Goal: Transaction & Acquisition: Purchase product/service

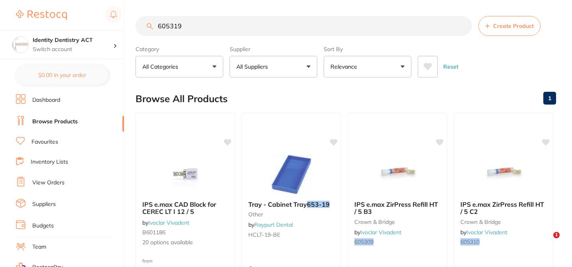
scroll to position [1, 0]
click at [134, 23] on div "$243.20 Identity Dentistry ACT Switch account Identity Dentistry ACT $0.00 in y…" at bounding box center [286, 132] width 572 height 267
type input "repractice"
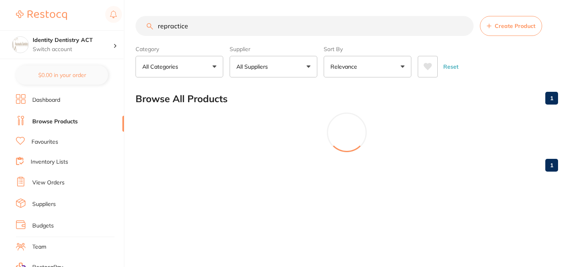
drag, startPoint x: 198, startPoint y: 27, endPoint x: 136, endPoint y: 24, distance: 61.4
click at [136, 24] on input "repractice" at bounding box center [305, 26] width 338 height 20
click at [306, 65] on button "All Suppliers" at bounding box center [274, 67] width 88 height 22
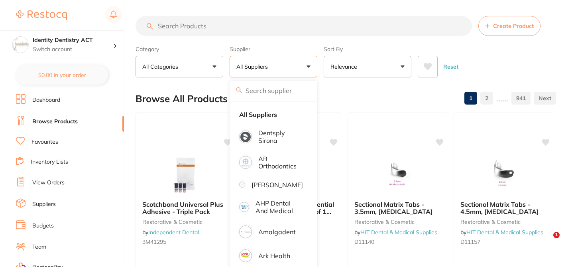
click at [268, 90] on input "search" at bounding box center [274, 91] width 88 height 20
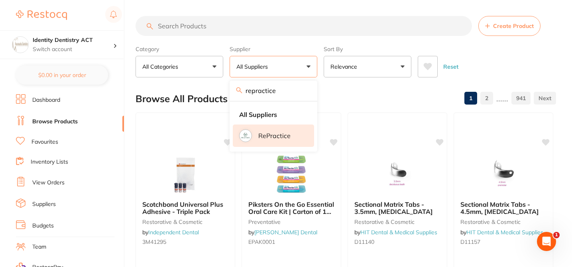
type input "repractice"
click at [279, 136] on p "RePractice" at bounding box center [274, 135] width 32 height 7
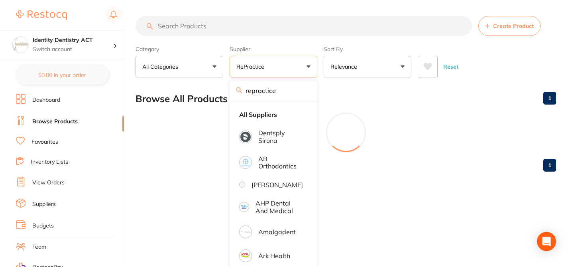
click at [357, 96] on div "Browse All Products 1" at bounding box center [346, 98] width 421 height 27
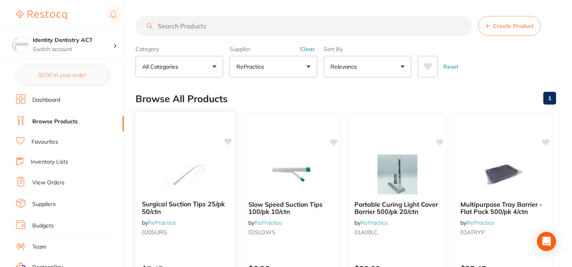
click at [192, 235] on small "020SURG" at bounding box center [185, 232] width 87 height 6
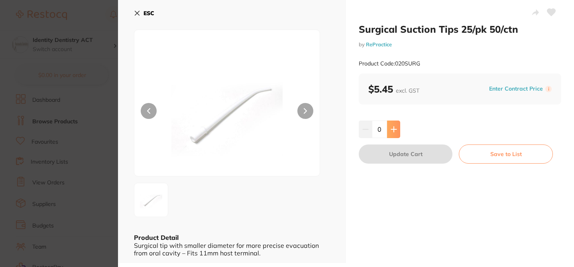
click at [395, 129] on icon at bounding box center [393, 128] width 5 height 5
type input "1"
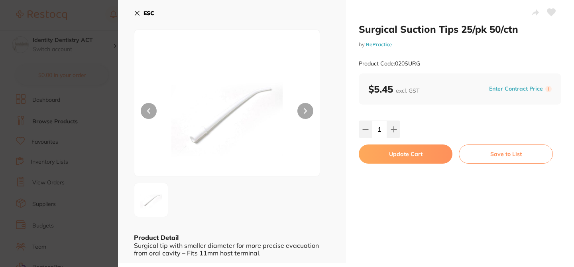
click at [407, 158] on button "Update Cart" at bounding box center [406, 153] width 94 height 19
checkbox input "true"
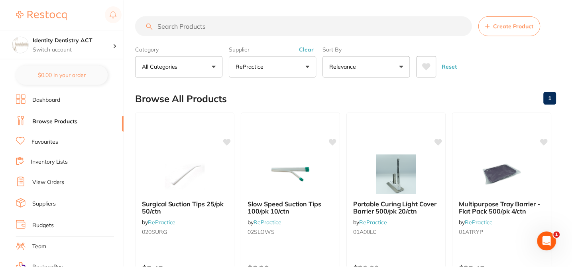
scroll to position [1, 0]
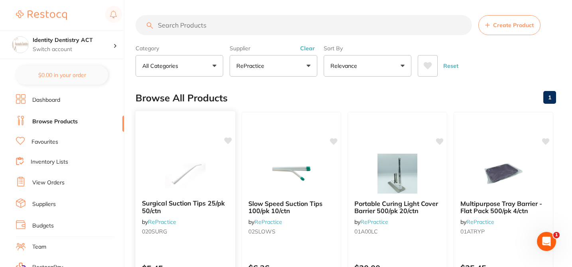
click at [195, 218] on div "Surgical Suction Tips 25/pk 50/ctn by RePractice 020SURG" at bounding box center [186, 218] width 100 height 51
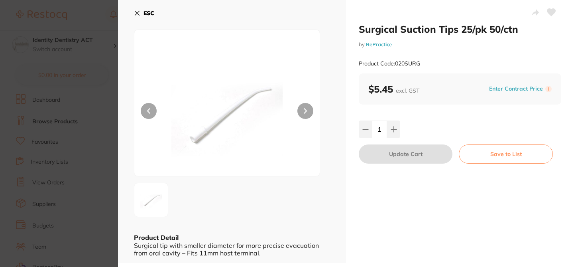
click at [100, 124] on section "Surgical Suction Tips 25/pk 50/ctn by RePractice Product Code: 020SURG ESC Prod…" at bounding box center [287, 133] width 574 height 267
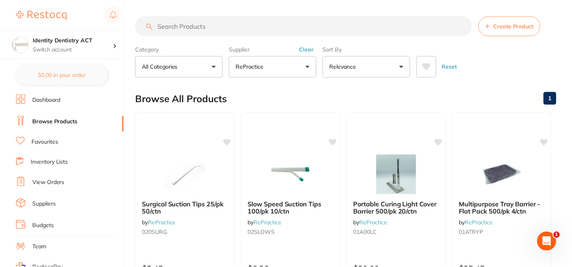
scroll to position [1, 0]
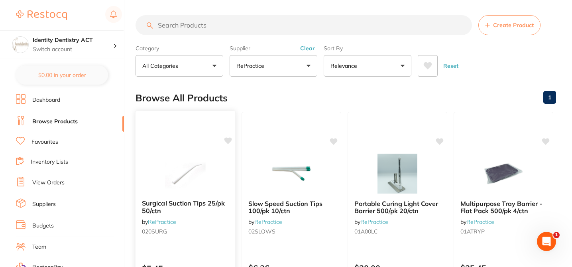
click at [219, 227] on div "Surgical Suction Tips 25/pk 50/ctn by RePractice 020SURG" at bounding box center [186, 218] width 100 height 51
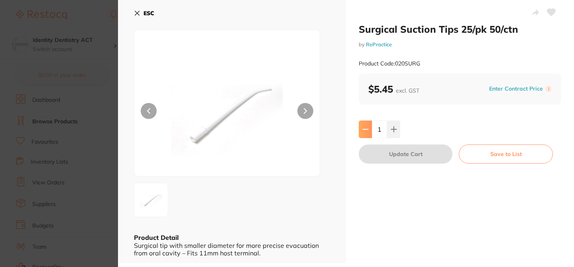
click at [362, 129] on icon at bounding box center [365, 129] width 6 height 6
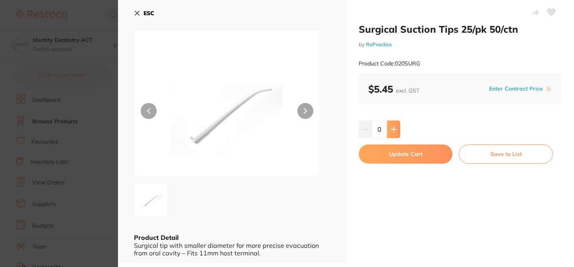
click at [393, 132] on icon at bounding box center [394, 129] width 6 height 6
type input "1"
click at [395, 154] on button "Update Cart" at bounding box center [406, 153] width 94 height 19
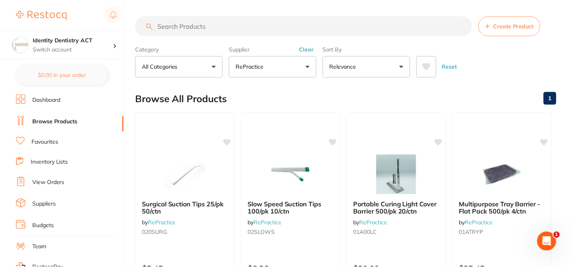
scroll to position [1, 0]
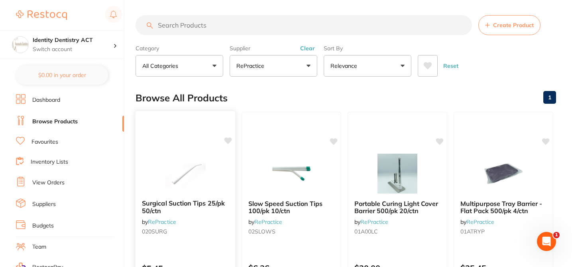
click at [214, 224] on div "Surgical Suction Tips 25/pk 50/ctn by RePractice 020SURG" at bounding box center [186, 218] width 100 height 51
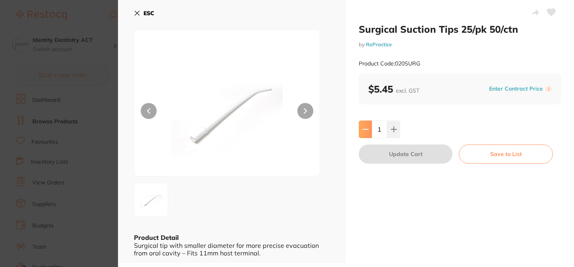
click at [364, 130] on icon at bounding box center [365, 129] width 6 height 6
type input "0"
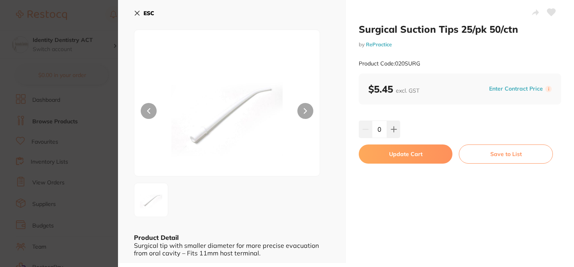
click at [389, 155] on button "Update Cart" at bounding box center [406, 153] width 94 height 19
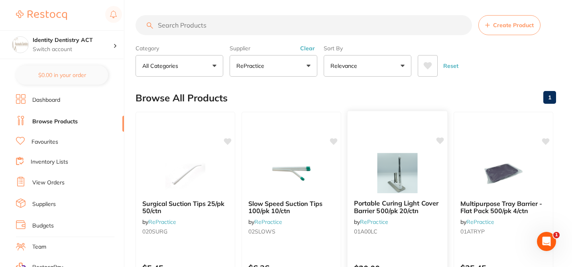
checkbox input "true"
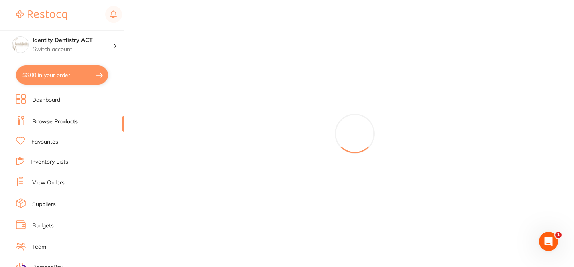
click at [66, 77] on button "$6.00 in your order" at bounding box center [62, 74] width 92 height 19
checkbox input "true"
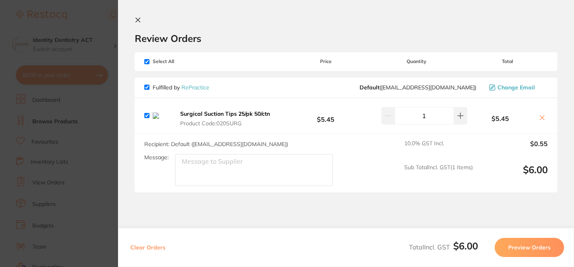
click at [259, 33] on h2 "Review Orders" at bounding box center [346, 38] width 422 height 12
click at [540, 120] on icon at bounding box center [542, 117] width 6 height 6
checkbox input "false"
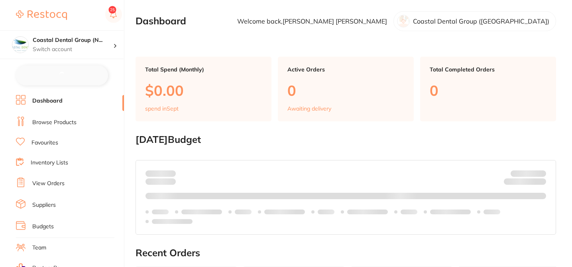
checkbox input "false"
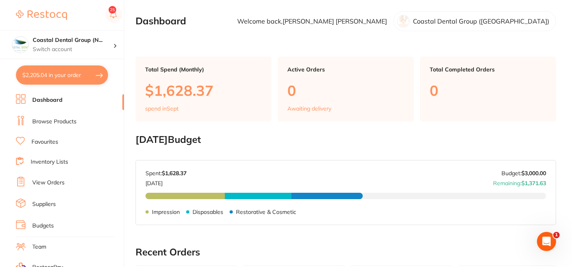
click at [68, 120] on link "Browse Products" at bounding box center [54, 122] width 44 height 8
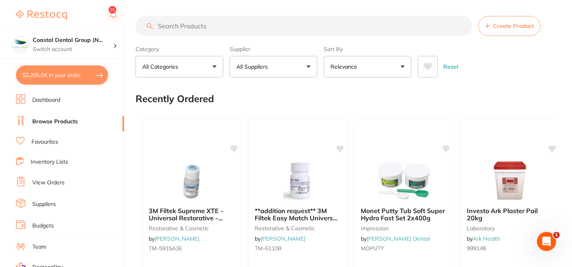
click at [308, 66] on button "All Suppliers" at bounding box center [274, 67] width 88 height 22
type input "repractice"
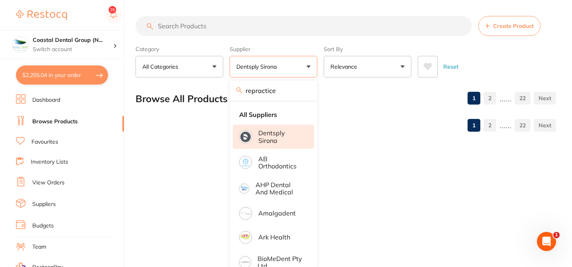
click at [285, 94] on input "repractice" at bounding box center [274, 91] width 88 height 20
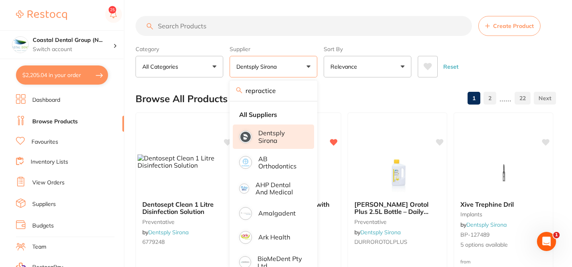
click at [304, 89] on input "repractice" at bounding box center [274, 91] width 88 height 20
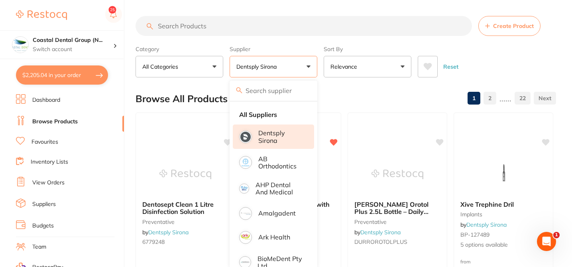
click at [284, 49] on label "Supplier" at bounding box center [274, 48] width 88 height 7
click at [336, 108] on div "Browse All Products 1 2 ...... 22" at bounding box center [346, 98] width 421 height 27
click at [335, 99] on div "Browse All Products 1 2 ...... 22" at bounding box center [346, 98] width 421 height 27
click at [325, 98] on div "Browse All Products 1 2 ...... 22" at bounding box center [346, 98] width 421 height 27
click at [203, 89] on div "Browse All Products 1 2 ...... 22" at bounding box center [346, 98] width 421 height 27
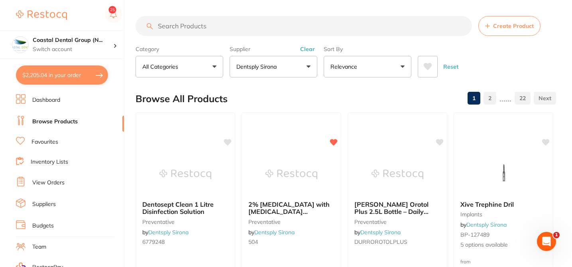
click at [305, 49] on button "Clear" at bounding box center [308, 48] width 20 height 7
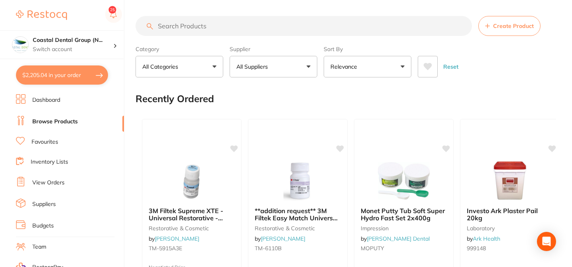
click at [269, 71] on button "All Suppliers" at bounding box center [274, 67] width 88 height 22
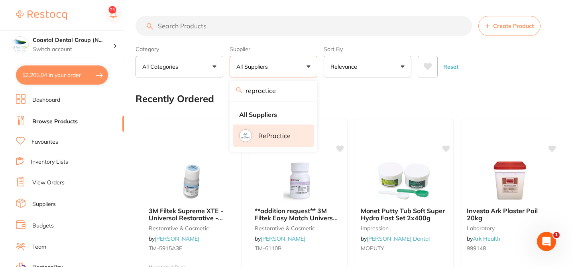
type input "repractice"
click at [271, 136] on p "RePractice" at bounding box center [274, 135] width 32 height 7
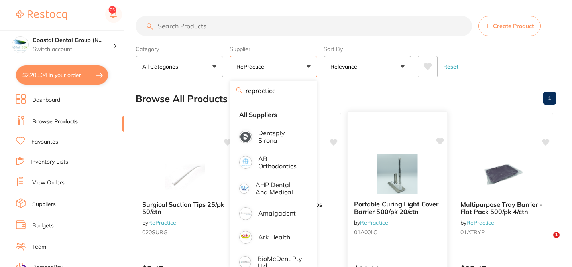
click at [375, 246] on div "Portable Curing Light Cover Barrier 500/pk 20/ctn by RePractice 01A00LC $20.00 …" at bounding box center [397, 227] width 101 height 232
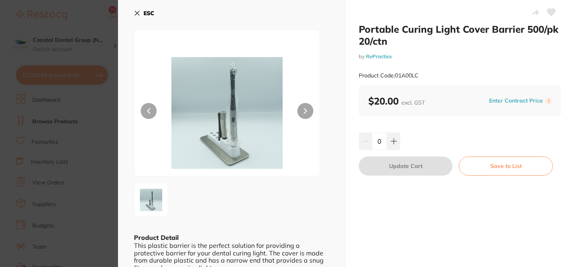
click at [392, 141] on icon at bounding box center [393, 140] width 5 height 5
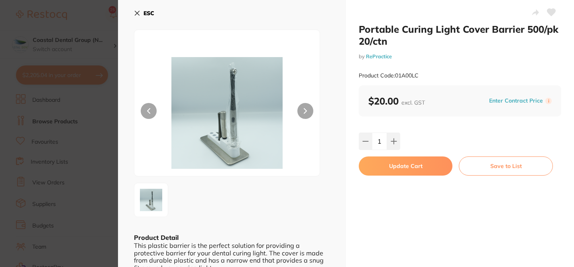
type input "1"
click at [408, 168] on button "Update Cart" at bounding box center [406, 165] width 94 height 19
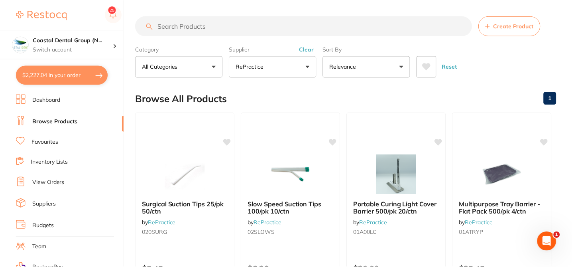
scroll to position [1, 0]
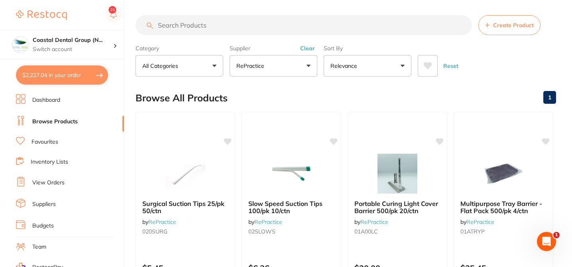
click at [75, 78] on button "$2,227.04 in your order" at bounding box center [62, 74] width 92 height 19
checkbox input "true"
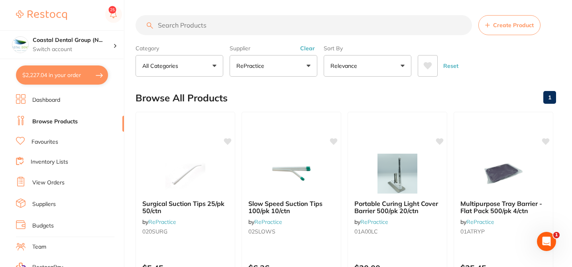
checkbox input "true"
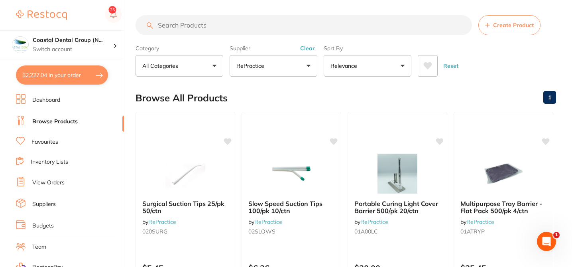
checkbox input "true"
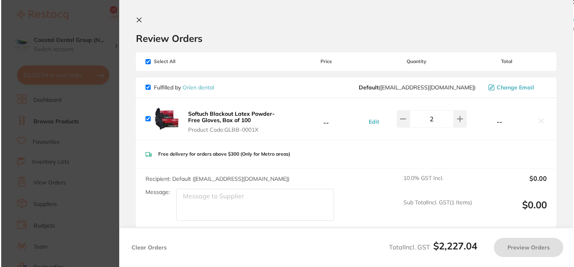
scroll to position [0, 0]
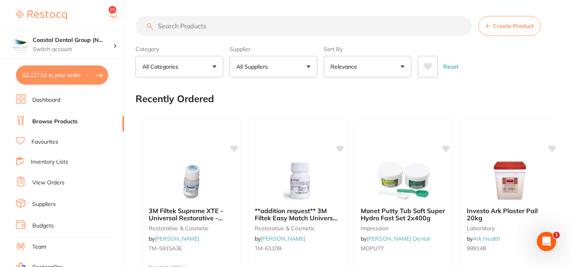
click at [305, 65] on button "All Suppliers" at bounding box center [274, 67] width 88 height 22
